Goal: Complete application form: Complete application form

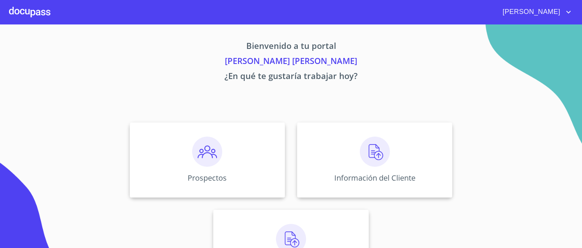
scroll to position [43, 0]
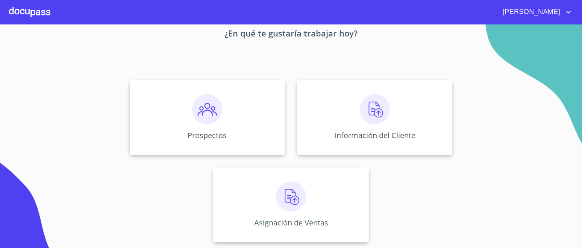
click at [208, 114] on img at bounding box center [207, 109] width 30 height 30
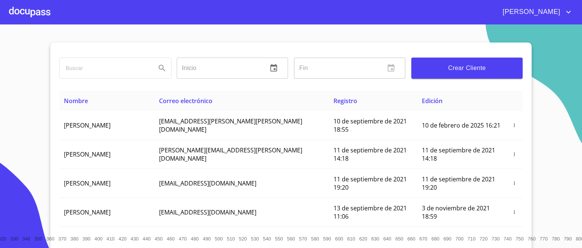
click at [480, 71] on span "Crear Cliente" at bounding box center [467, 68] width 99 height 11
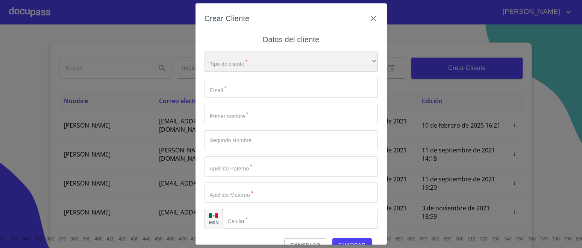
click at [245, 61] on div "​" at bounding box center [291, 62] width 173 height 20
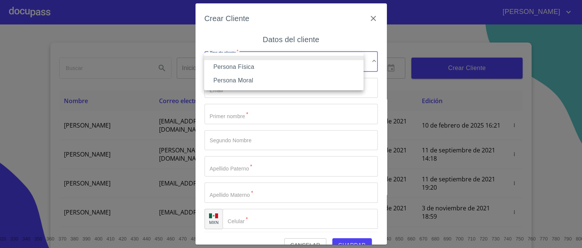
click at [241, 68] on li "Persona Física" at bounding box center [284, 67] width 160 height 14
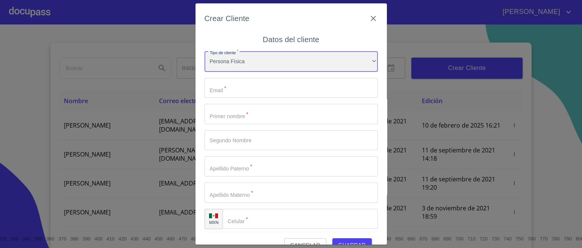
click at [245, 67] on div "Persona Física" at bounding box center [291, 62] width 173 height 20
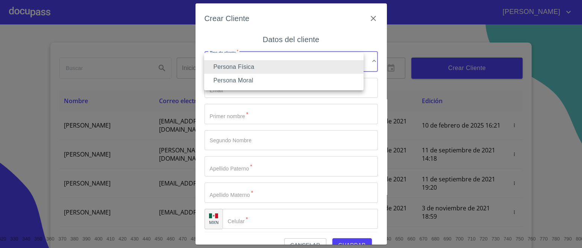
click at [245, 67] on li "Persona Física" at bounding box center [284, 67] width 160 height 14
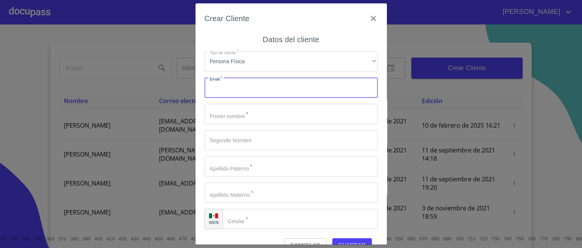
click at [245, 90] on input "Tipo de cliente   *" at bounding box center [291, 88] width 173 height 20
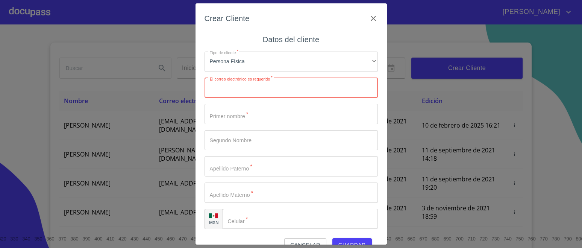
click at [266, 89] on input "Tipo de cliente   *" at bounding box center [291, 88] width 173 height 20
paste input "donovan2004kika@icloud.com"
type input "donovan2004kika@icloud.com"
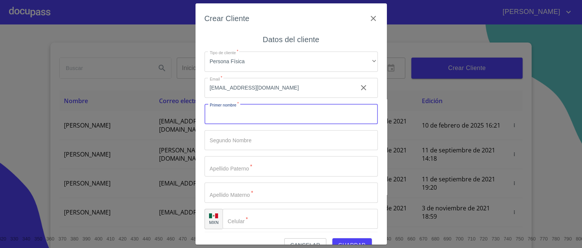
click at [261, 120] on input "Tipo de cliente   *" at bounding box center [291, 114] width 173 height 20
type input "[PERSON_NAME]"
click at [244, 139] on input "Tipo de cliente   *" at bounding box center [291, 140] width 173 height 20
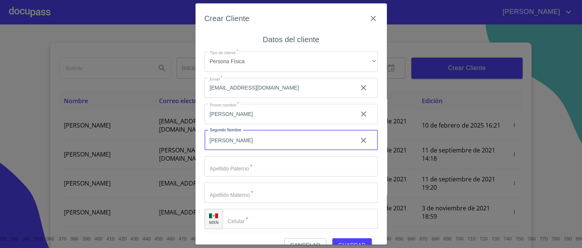
type input "[PERSON_NAME]"
click at [242, 170] on input "Tipo de cliente   *" at bounding box center [291, 166] width 173 height 20
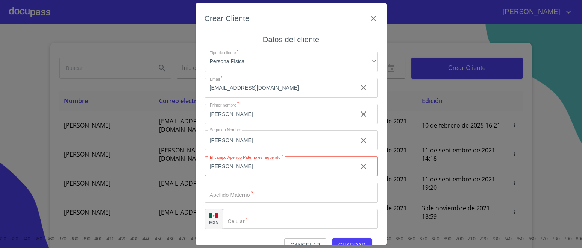
type input "[PERSON_NAME]"
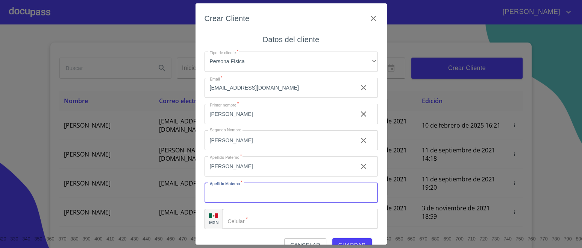
type input "C"
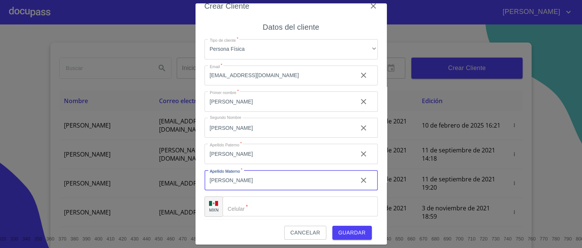
scroll to position [16, 0]
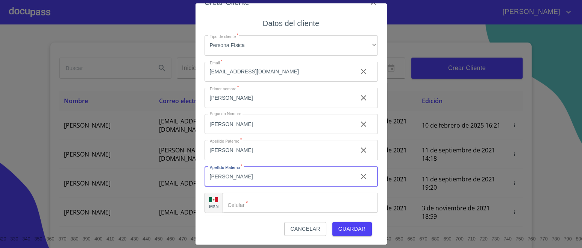
type input "[PERSON_NAME]"
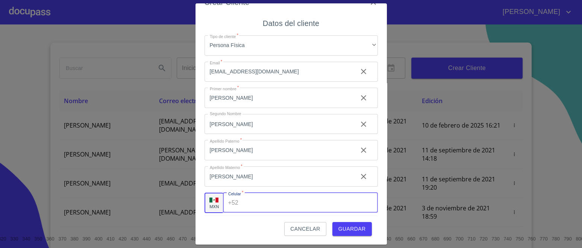
click at [255, 207] on input "Tipo de cliente   *" at bounding box center [310, 203] width 136 height 20
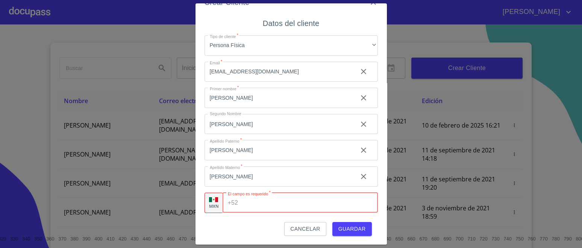
click at [273, 202] on input "Tipo de cliente   *" at bounding box center [309, 203] width 137 height 20
paste input "[PHONE_NUMBER]"
type input "[PHONE_NUMBER]"
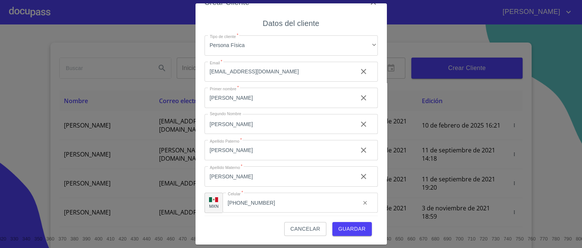
scroll to position [3, 0]
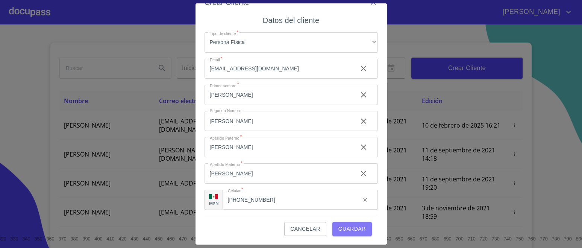
click at [350, 229] on span "Guardar" at bounding box center [352, 228] width 27 height 9
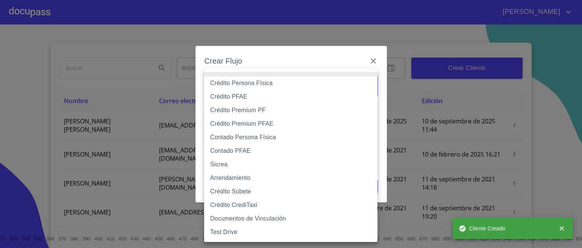
click at [283, 83] on body "CHRISTOPHER LUIS Inicio ​ Fin ​ Crear Cliente Nombre Correo electrónico Registr…" at bounding box center [291, 124] width 582 height 248
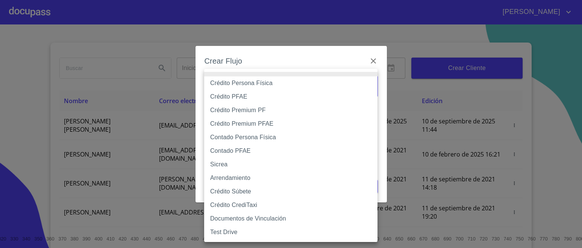
click at [264, 84] on li "Crédito Persona Física" at bounding box center [290, 83] width 173 height 14
type input "6009fb3c7d1714eb8809aa97"
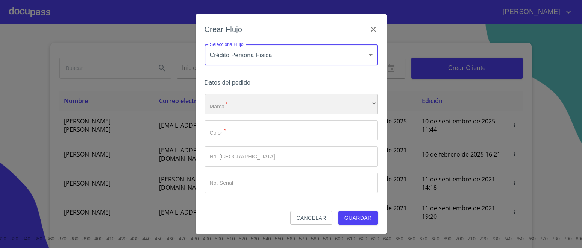
click at [251, 106] on div "​" at bounding box center [291, 104] width 173 height 20
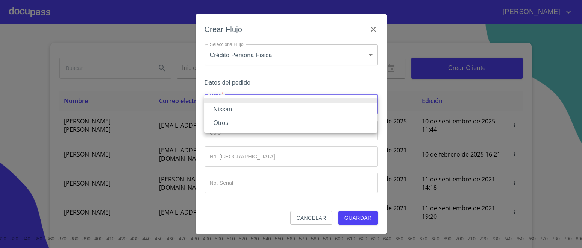
click at [224, 111] on li "Nissan" at bounding box center [290, 110] width 173 height 14
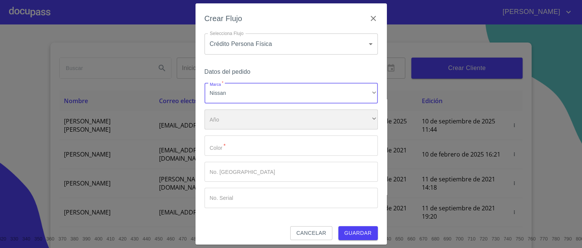
click at [255, 123] on div "​" at bounding box center [291, 119] width 173 height 20
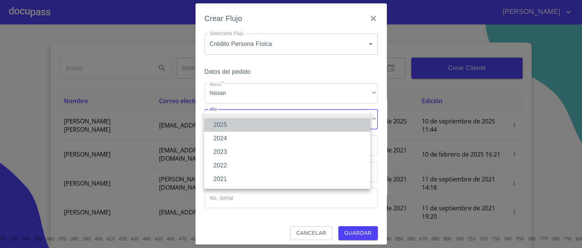
click at [226, 124] on li "2025" at bounding box center [287, 125] width 166 height 14
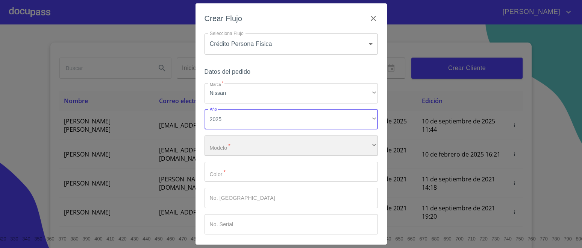
click at [242, 140] on div "​" at bounding box center [291, 145] width 173 height 20
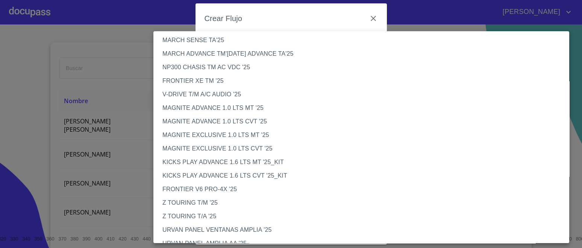
scroll to position [0, 0]
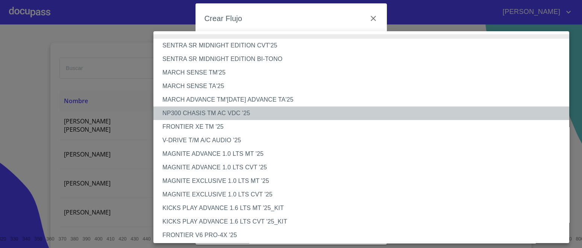
click at [232, 112] on li "NP300 CHASIS TM AC VDC '25" at bounding box center [364, 113] width 423 height 14
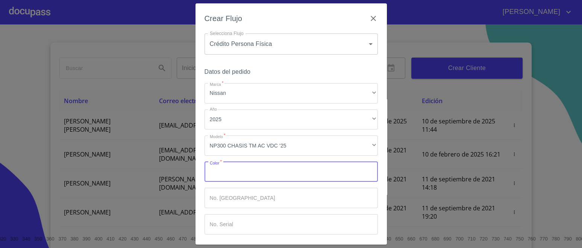
click at [246, 175] on input "Marca   *" at bounding box center [291, 172] width 173 height 20
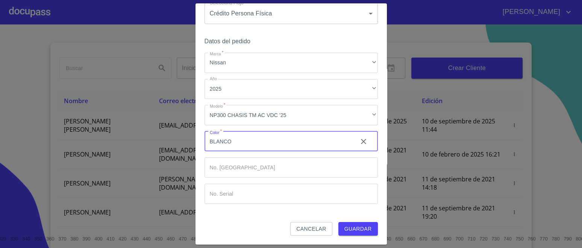
type input "BLANCO"
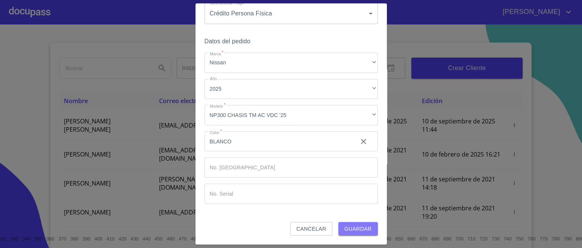
click at [363, 227] on span "Guardar" at bounding box center [358, 228] width 27 height 9
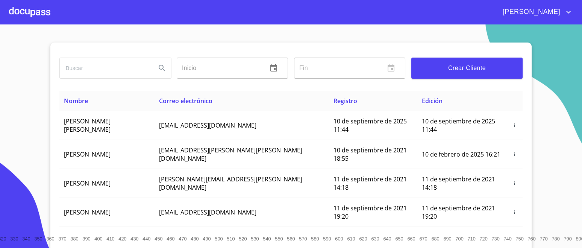
click at [35, 16] on div at bounding box center [29, 12] width 41 height 24
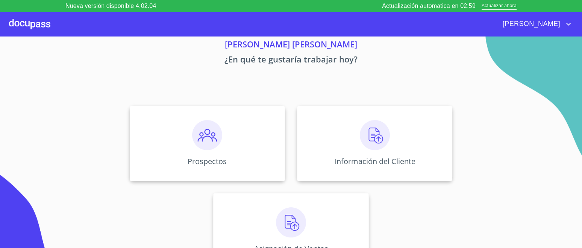
scroll to position [43, 0]
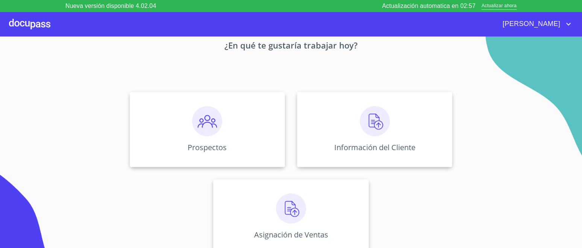
click at [369, 118] on img at bounding box center [375, 121] width 30 height 30
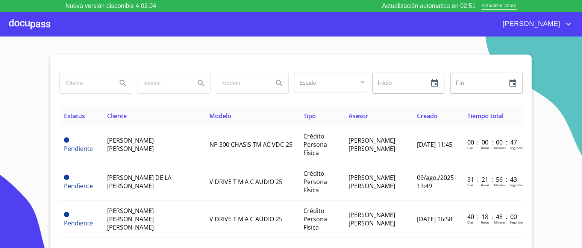
click at [137, 147] on td "[PERSON_NAME]" at bounding box center [154, 144] width 103 height 37
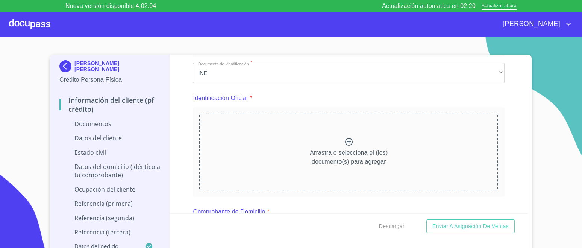
scroll to position [47, 0]
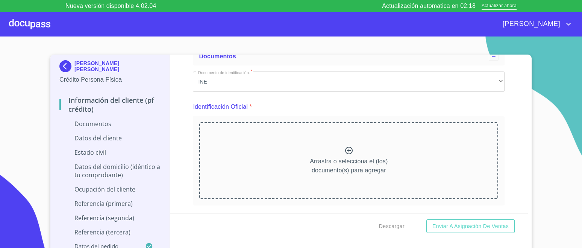
click at [351, 152] on div "Arrastra o selecciona el (los) documento(s) para agregar" at bounding box center [348, 160] width 299 height 77
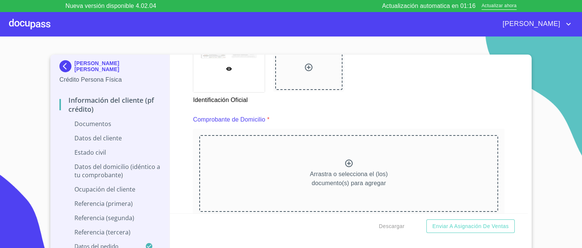
scroll to position [373, 0]
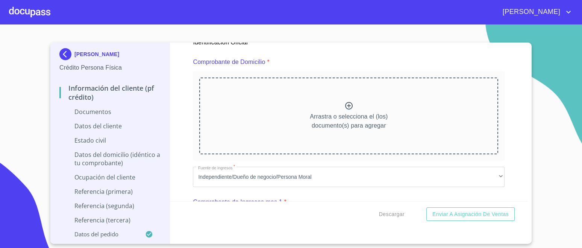
scroll to position [401, 0]
click at [345, 103] on icon at bounding box center [349, 104] width 9 height 9
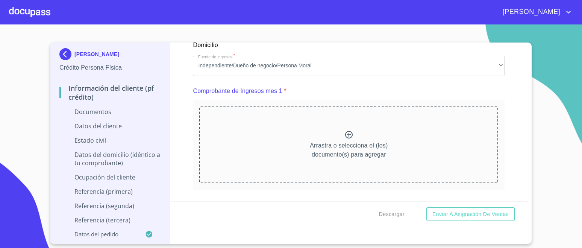
scroll to position [746, 0]
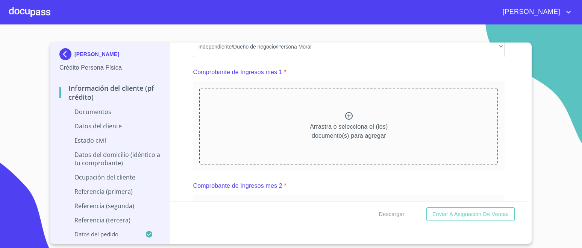
click at [362, 177] on div "Comprobante de Ingresos mes 2 *" at bounding box center [349, 186] width 312 height 18
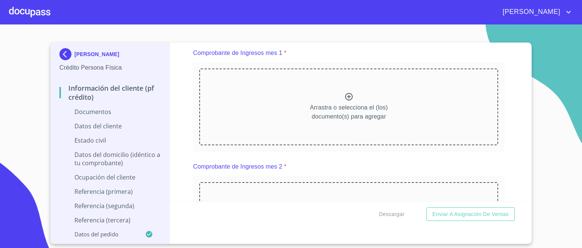
scroll to position [774, 0]
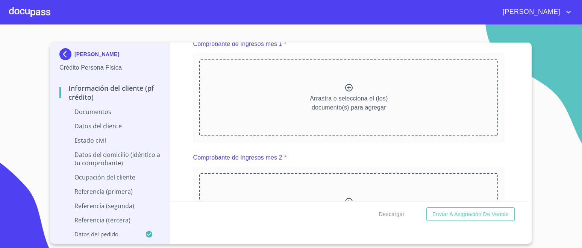
click at [348, 86] on icon at bounding box center [349, 87] width 9 height 9
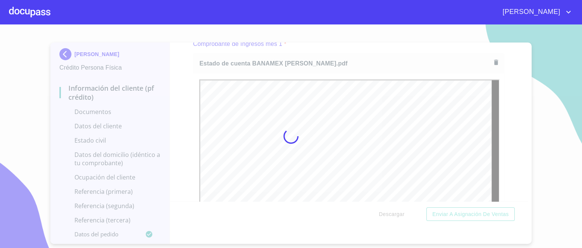
scroll to position [0, 0]
click at [524, 198] on div at bounding box center [291, 135] width 582 height 223
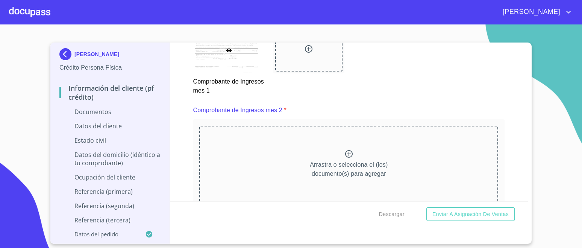
scroll to position [1068, 0]
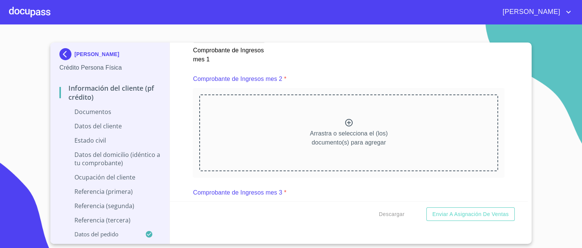
click at [345, 125] on div at bounding box center [349, 123] width 9 height 11
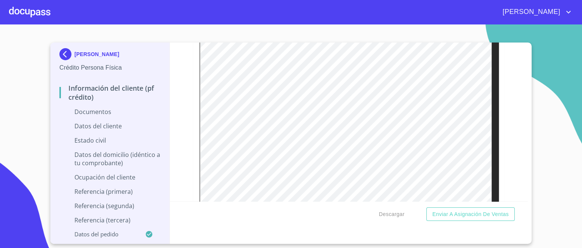
scroll to position [692, 0]
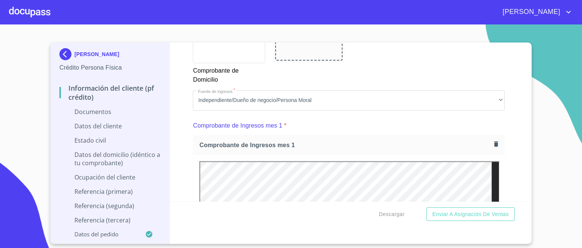
click at [494, 143] on icon "button" at bounding box center [496, 143] width 4 height 5
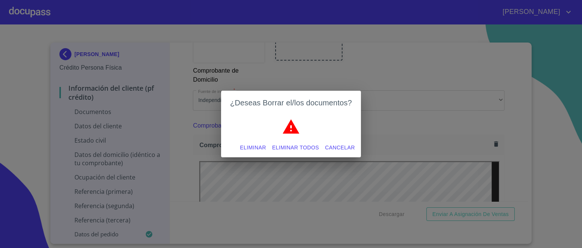
click at [252, 145] on span "Eliminar" at bounding box center [253, 147] width 26 height 9
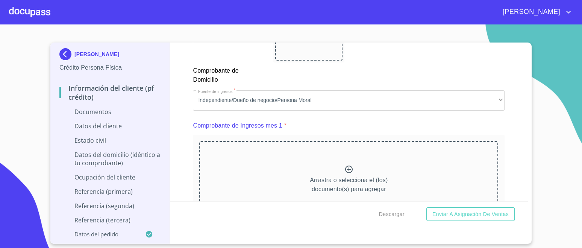
click at [339, 171] on div "Arrastra o selecciona el (los) documento(s) para agregar" at bounding box center [348, 179] width 299 height 77
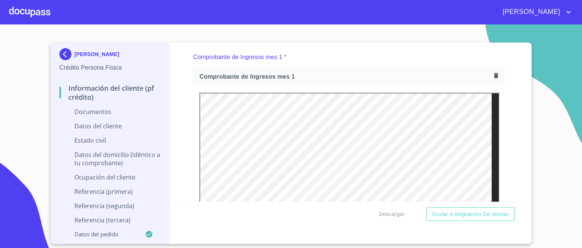
scroll to position [755, 0]
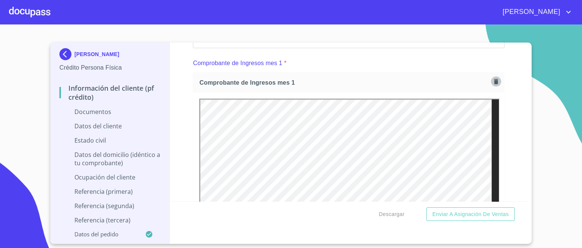
click at [494, 80] on icon "button" at bounding box center [496, 81] width 4 height 5
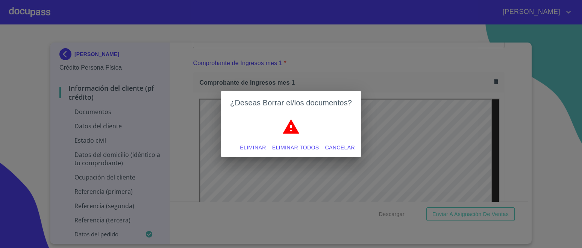
click at [253, 147] on span "Eliminar" at bounding box center [253, 147] width 26 height 9
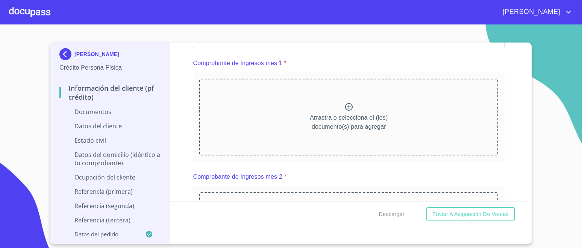
click at [345, 104] on icon at bounding box center [349, 106] width 9 height 9
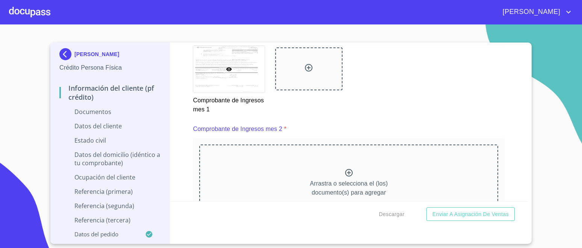
scroll to position [1024, 0]
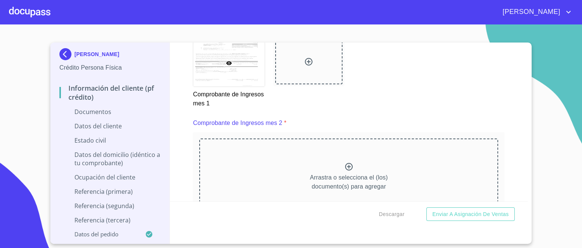
click at [347, 163] on icon at bounding box center [349, 166] width 9 height 9
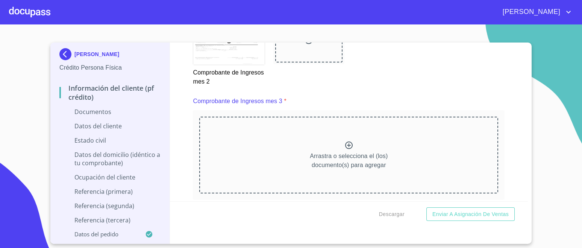
scroll to position [1395, 0]
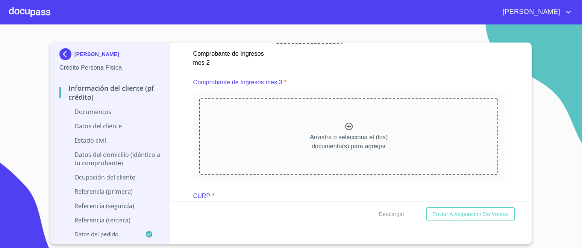
click at [345, 123] on icon at bounding box center [349, 127] width 8 height 8
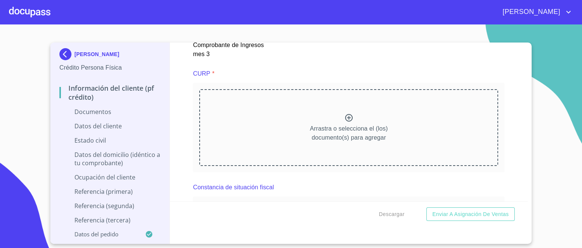
scroll to position [1733, 0]
click at [348, 115] on icon at bounding box center [349, 118] width 8 height 8
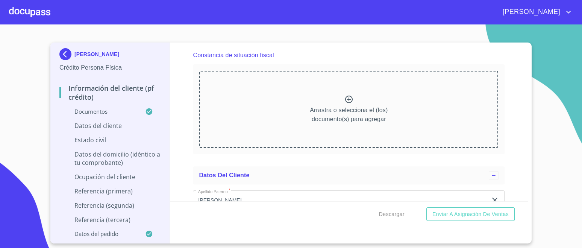
scroll to position [2091, 0]
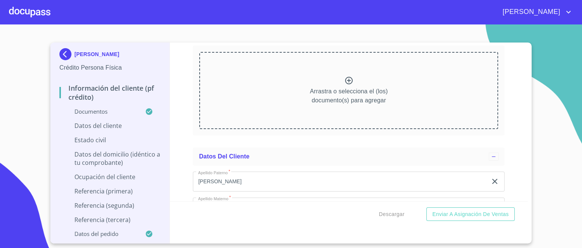
click at [339, 80] on div "Arrastra o selecciona el (los) documento(s) para agregar" at bounding box center [348, 90] width 299 height 77
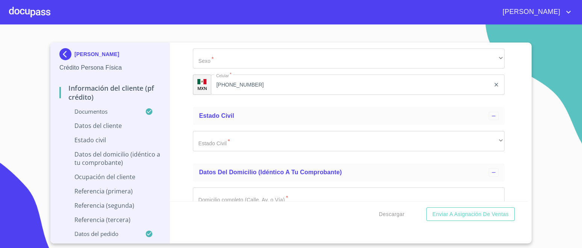
scroll to position [2504, 0]
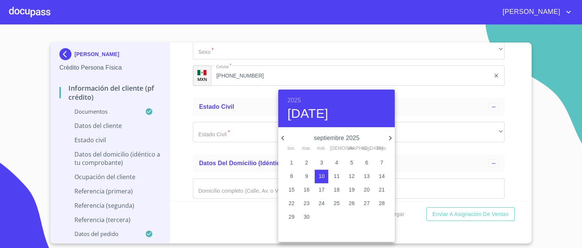
click at [297, 101] on h6 "2025" at bounding box center [294, 100] width 14 height 11
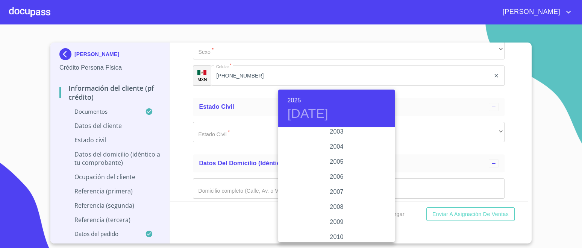
scroll to position [1177, 0]
click at [339, 147] on div "2004" at bounding box center [336, 147] width 117 height 15
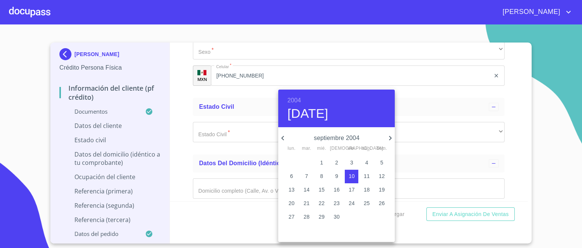
click at [391, 135] on icon "button" at bounding box center [390, 138] width 9 height 9
click at [323, 190] on p "15" at bounding box center [322, 190] width 6 height 8
type input "15 de dic. de 2004"
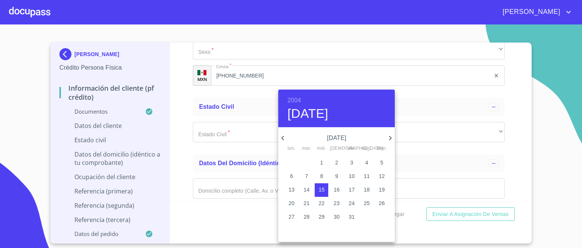
click at [476, 128] on div at bounding box center [291, 124] width 582 height 248
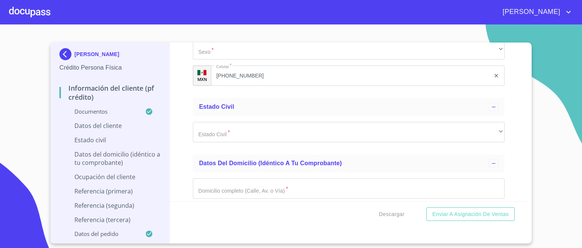
paste input "AUGD041215"
type input "AUGD041215TK9"
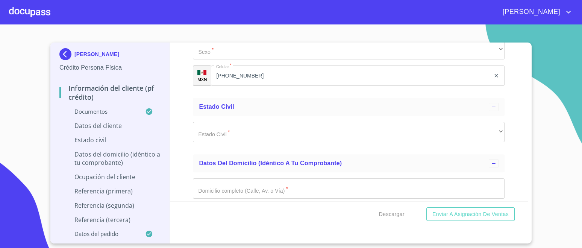
paste input "AUGD041215HJCGNNA9"
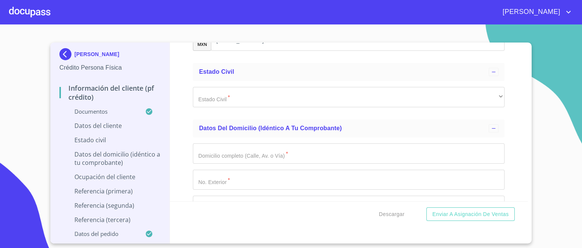
scroll to position [2551, 0]
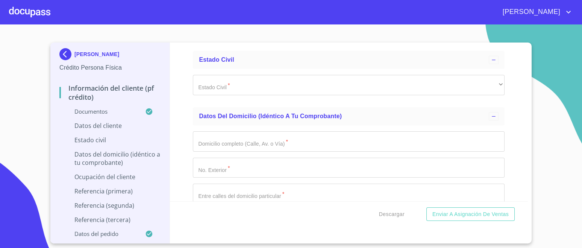
type input "AUGD041215HJCGNNA9"
type input "2615133576937"
click at [507, 147] on div "Información del cliente (PF crédito) Documentos Documento de identificación.   …" at bounding box center [349, 122] width 359 height 159
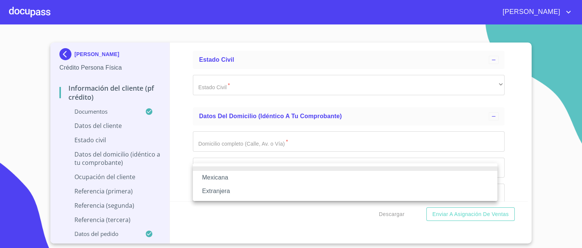
click at [227, 177] on li "Mexicana" at bounding box center [345, 178] width 305 height 14
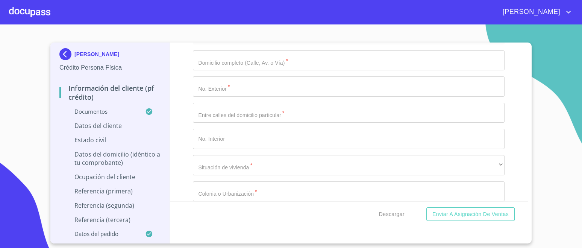
scroll to position [2646, 0]
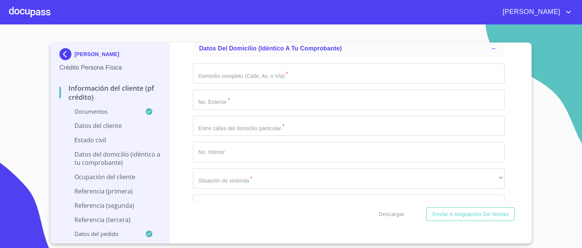
type input "[GEOGRAPHIC_DATA]"
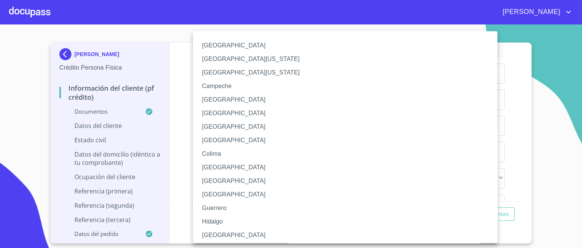
click at [211, 235] on li "[GEOGRAPHIC_DATA]" at bounding box center [349, 235] width 312 height 14
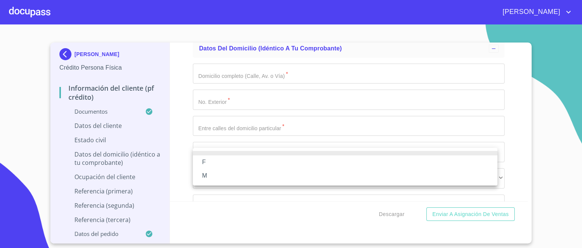
click at [206, 177] on li "M" at bounding box center [345, 176] width 305 height 14
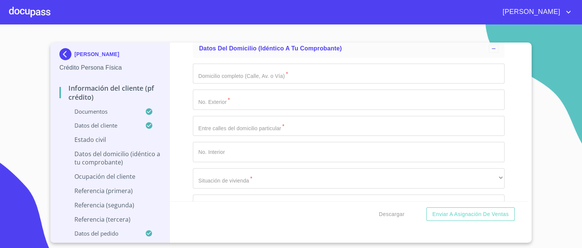
click at [250, 210] on div "Descargar Enviar a Asignación de Ventas" at bounding box center [349, 214] width 359 height 26
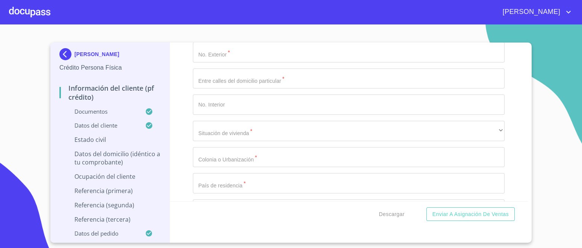
scroll to position [2740, 0]
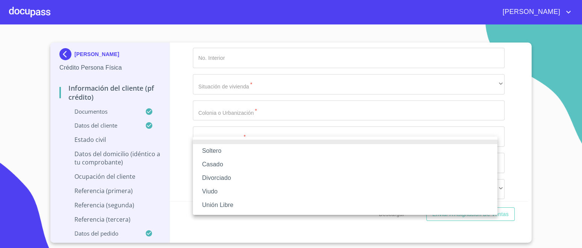
click at [207, 150] on li "Soltero" at bounding box center [345, 151] width 305 height 14
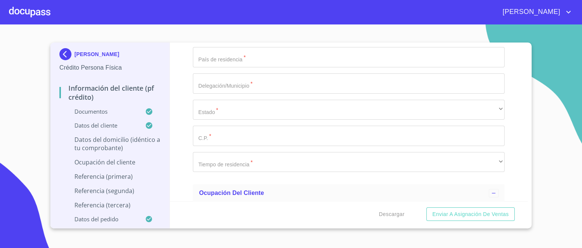
scroll to position [2834, 0]
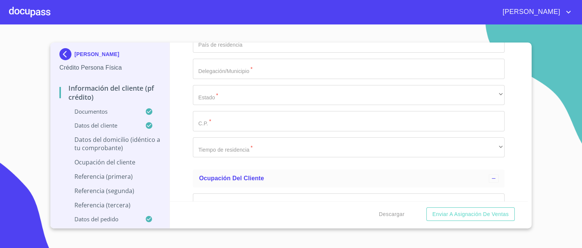
paste input "VISTA PRIMAVERA"
type input "VISTA PRIMAVERA"
type input "1490"
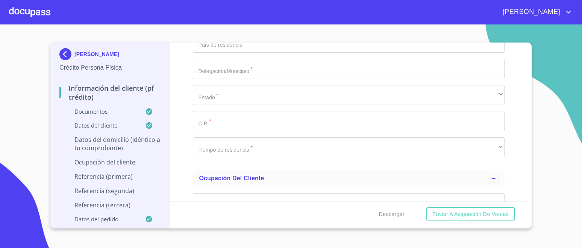
type input "VISTA DEL MONTE Y CERRADA"
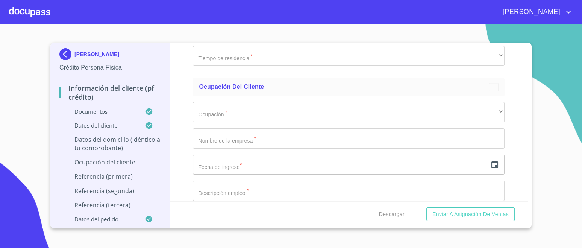
scroll to position [2928, 0]
type input "4"
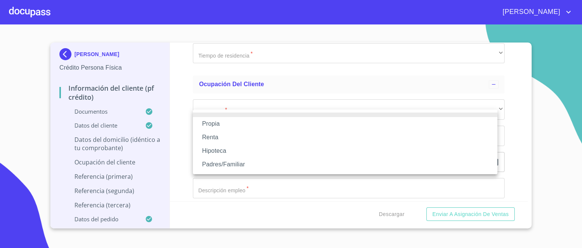
click at [221, 166] on li "Padres/Familiar" at bounding box center [345, 165] width 305 height 14
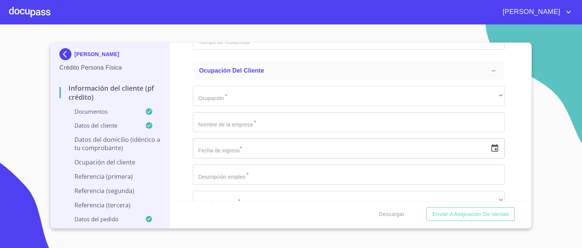
scroll to position [3022, 0]
type input "$3,500,000"
type input "FRACCIONAMIENTO LAS TERRAZAS"
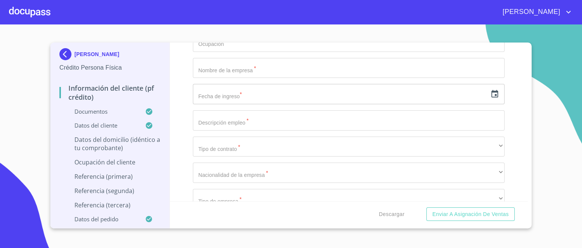
type input "[GEOGRAPHIC_DATA]"
type input "SAN PEDRO TLAQUEPAQUE"
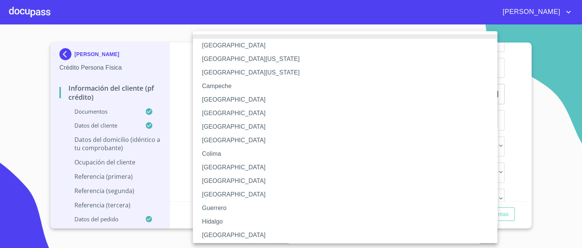
click at [213, 230] on li "[GEOGRAPHIC_DATA]" at bounding box center [349, 235] width 312 height 14
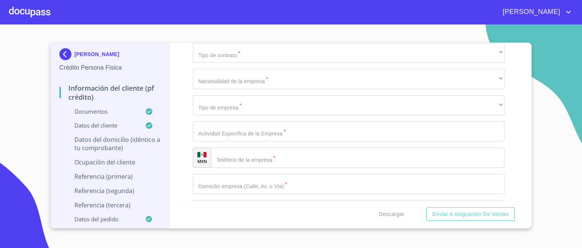
scroll to position [3116, 0]
type input "45599"
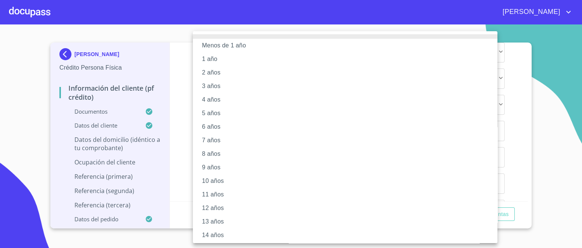
click at [214, 112] on li "5 años" at bounding box center [349, 113] width 312 height 14
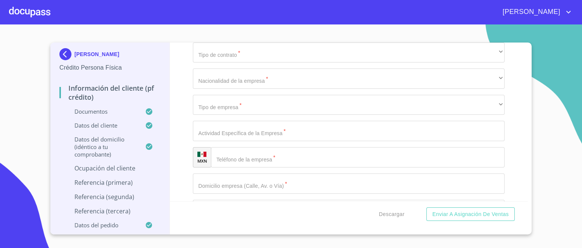
scroll to position [3163, 0]
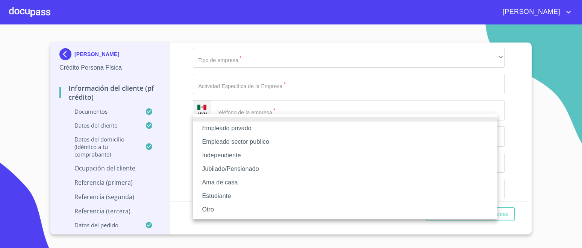
click at [232, 154] on li "Independiente" at bounding box center [345, 156] width 305 height 14
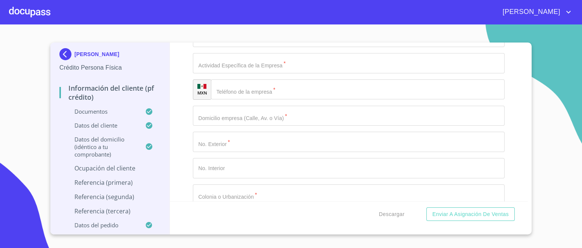
type input "[PERSON_NAME]"
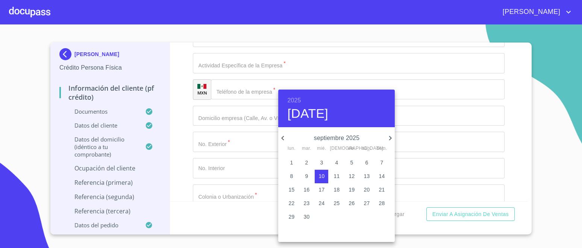
click at [294, 98] on h6 "2025" at bounding box center [294, 100] width 14 height 11
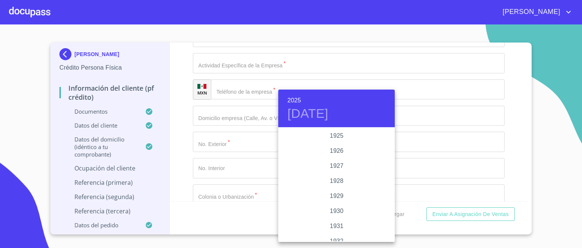
scroll to position [1459, 0]
click at [334, 155] on div "2023" at bounding box center [336, 151] width 117 height 15
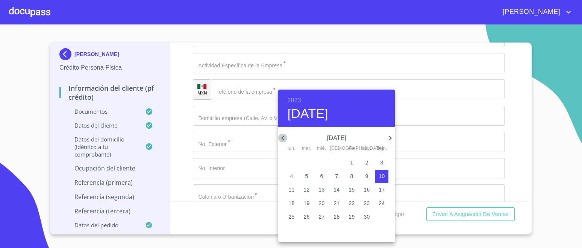
click at [281, 135] on icon "button" at bounding box center [282, 138] width 9 height 9
click at [293, 175] on span "3" at bounding box center [292, 176] width 14 height 8
type input "[DATE]"
click at [503, 134] on div at bounding box center [291, 124] width 582 height 248
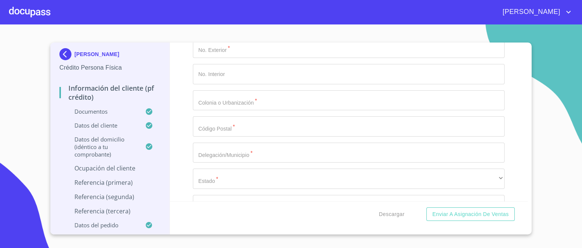
type input "FLETES"
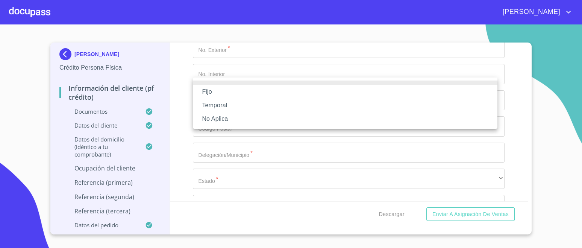
click at [213, 93] on li "Fijo" at bounding box center [345, 92] width 305 height 14
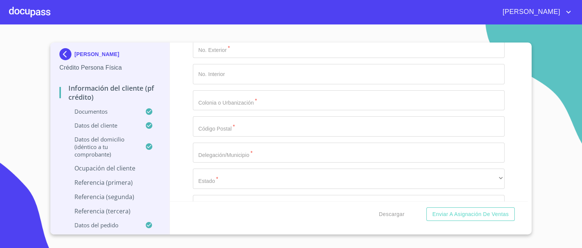
type input "20,800"
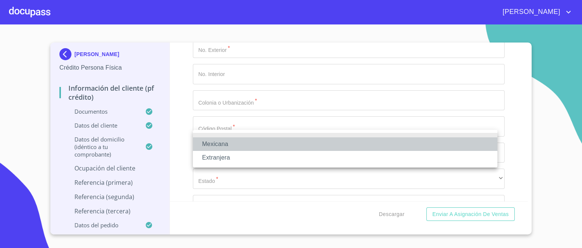
click at [225, 144] on li "Mexicana" at bounding box center [345, 144] width 305 height 14
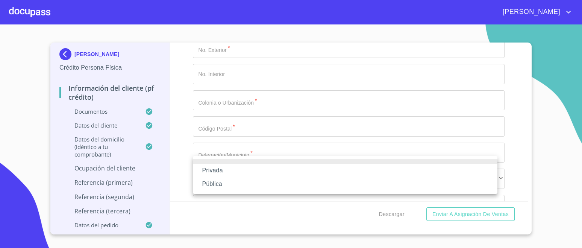
click at [220, 172] on li "Privada" at bounding box center [345, 171] width 305 height 14
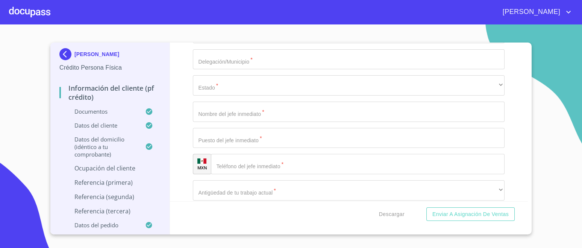
scroll to position [3398, 0]
type input "FLETES"
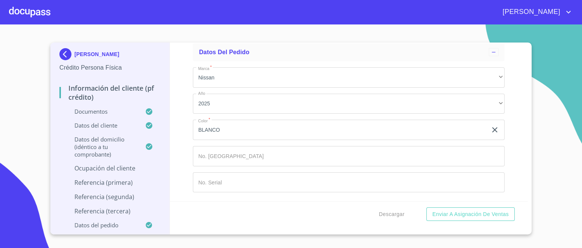
scroll to position [4430, 0]
